Goal: Task Accomplishment & Management: Manage account settings

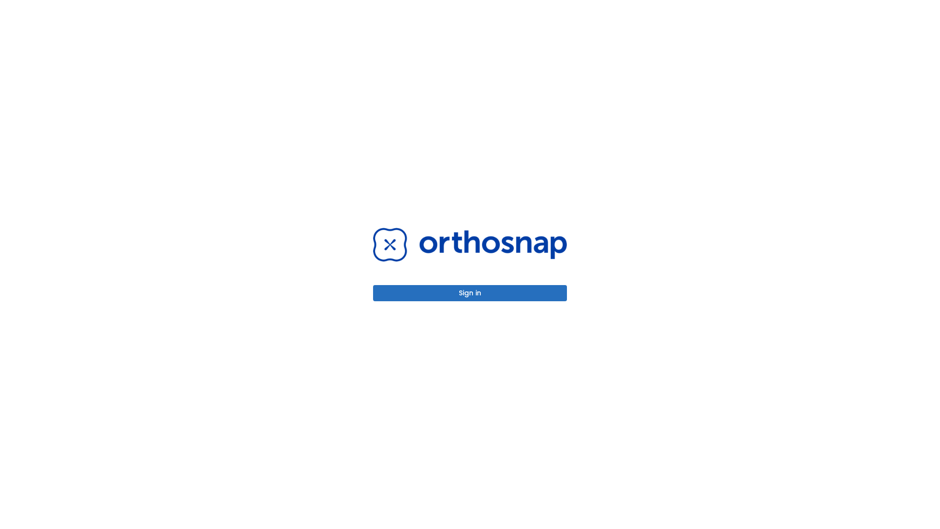
click at [470, 293] on button "Sign in" at bounding box center [470, 293] width 194 height 16
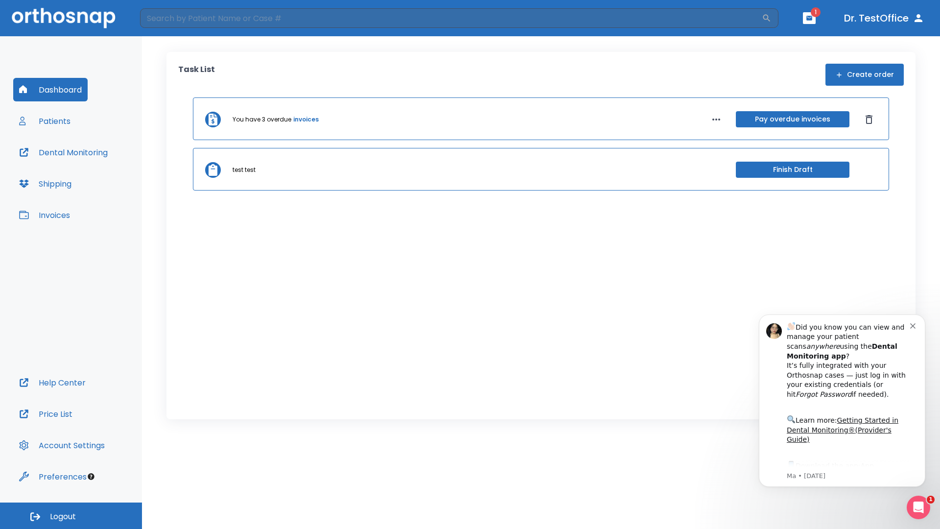
click at [71, 516] on span "Logout" at bounding box center [63, 516] width 26 height 11
